Goal: Find specific page/section: Find specific page/section

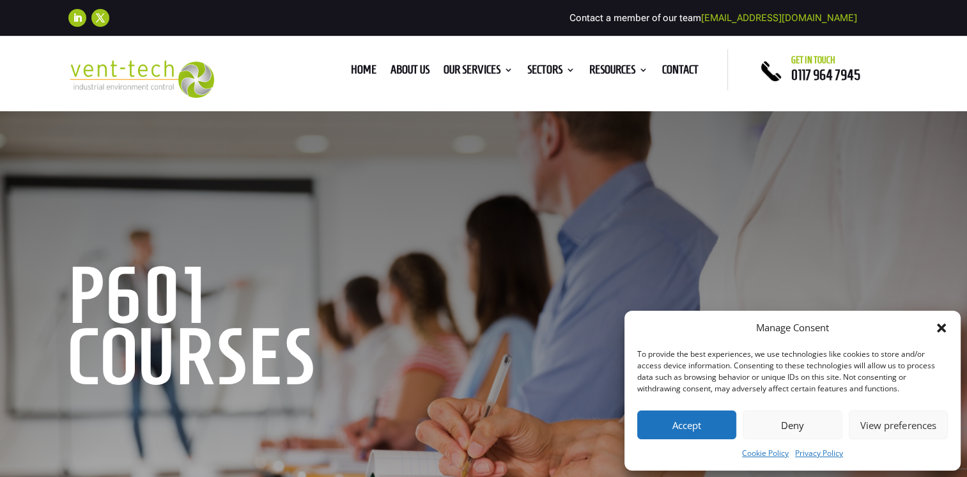
click at [686, 427] on button "Accept" at bounding box center [686, 424] width 99 height 29
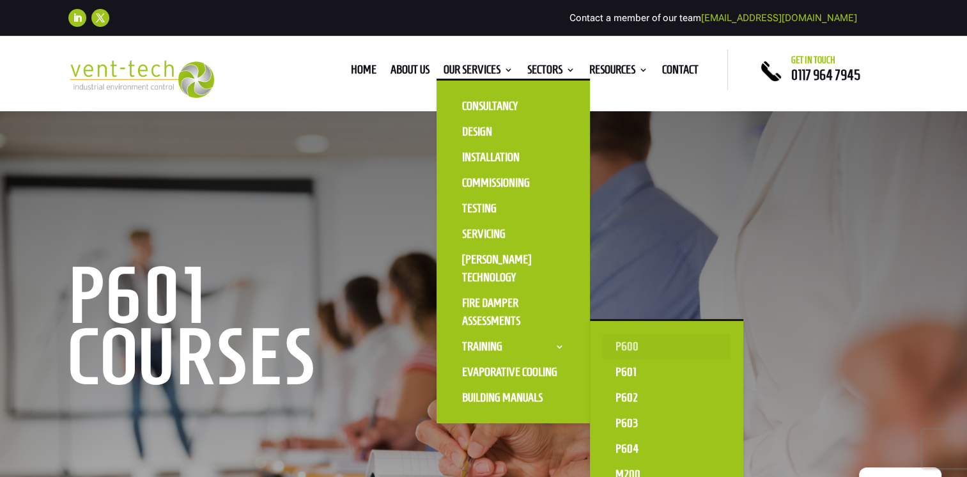
click at [624, 347] on link "P600" at bounding box center [666, 346] width 128 height 26
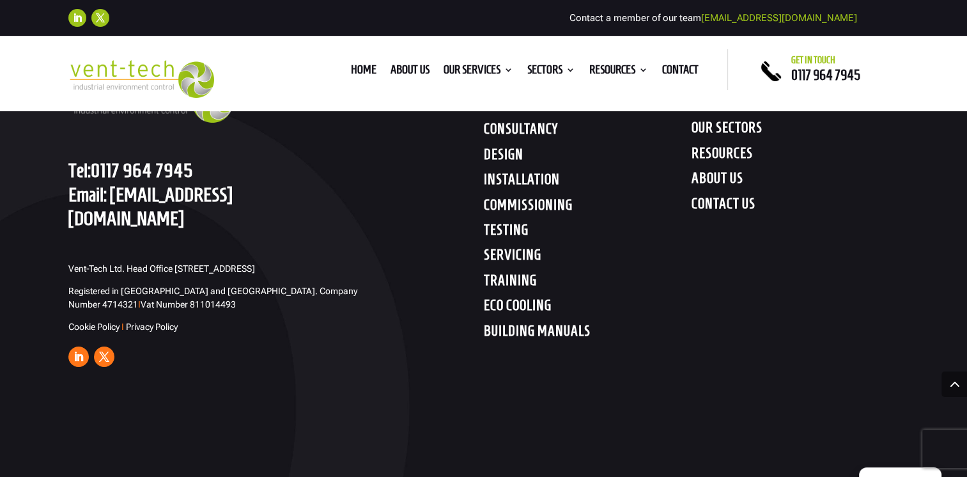
scroll to position [4540, 0]
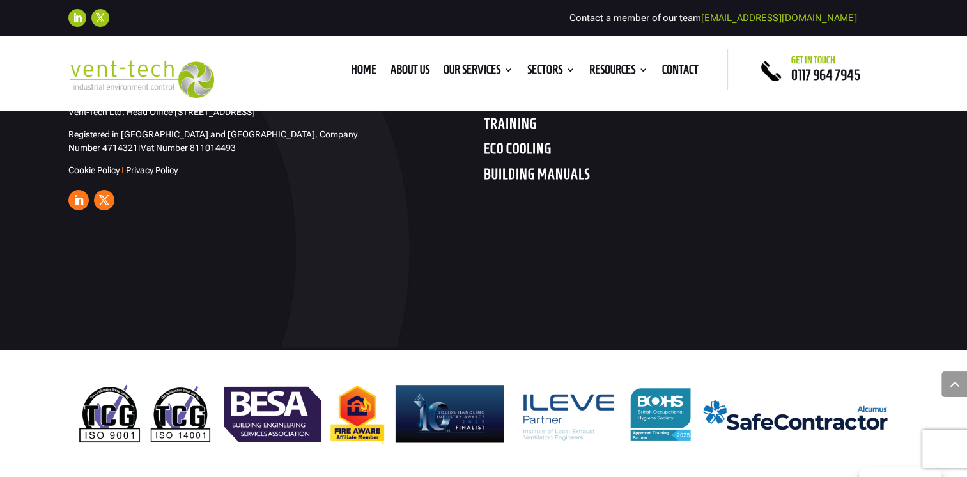
click at [539, 187] on h4 "BUILDING MANUALS" at bounding box center [588, 176] width 208 height 23
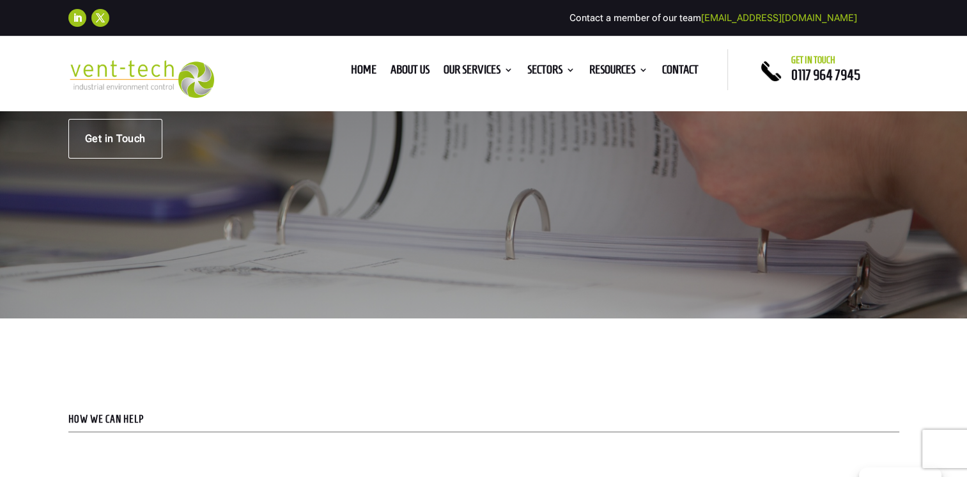
scroll to position [245, 0]
